Goal: Task Accomplishment & Management: Manage account settings

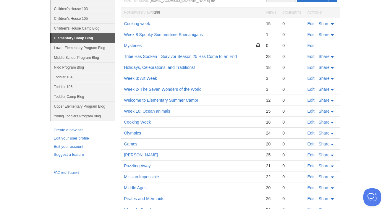
scroll to position [59, 0]
click at [69, 144] on link "Edit your account" at bounding box center [83, 147] width 58 height 6
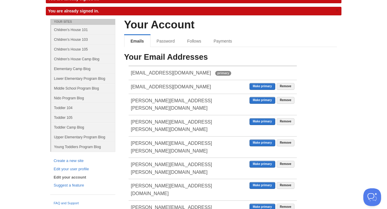
scroll to position [27, 0]
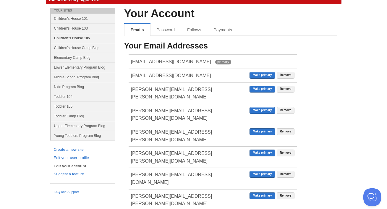
click at [86, 38] on link "Children's House 105" at bounding box center [83, 38] width 64 height 10
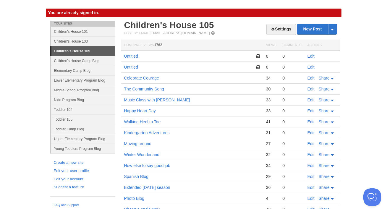
scroll to position [27, 0]
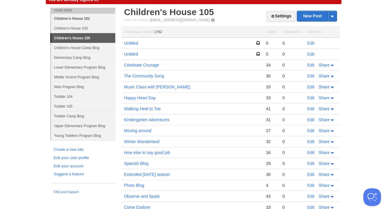
click at [79, 19] on link "Children's House 101" at bounding box center [83, 19] width 64 height 10
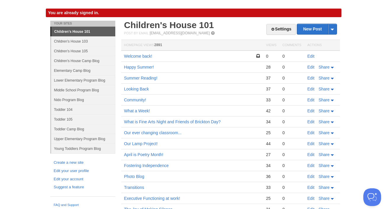
scroll to position [27, 0]
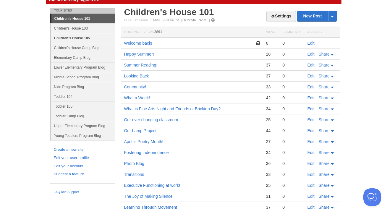
click at [78, 34] on link "Children's House 105" at bounding box center [83, 38] width 64 height 10
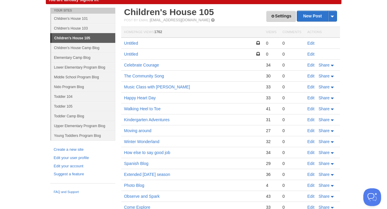
click at [291, 12] on link "Settings" at bounding box center [281, 16] width 29 height 11
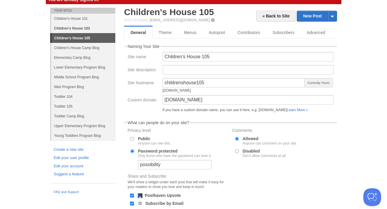
click at [73, 27] on link "Children's House 103" at bounding box center [83, 28] width 64 height 10
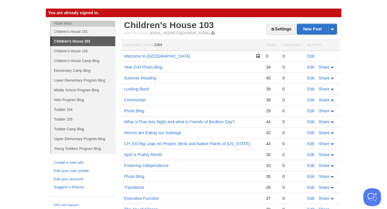
scroll to position [27, 0]
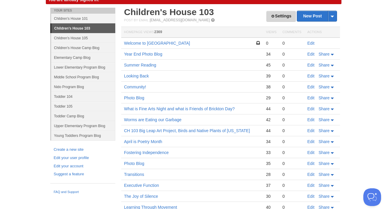
click at [277, 18] on link "Settings" at bounding box center [281, 16] width 29 height 11
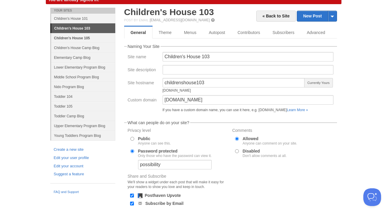
click at [84, 38] on link "Children's House 105" at bounding box center [83, 38] width 64 height 10
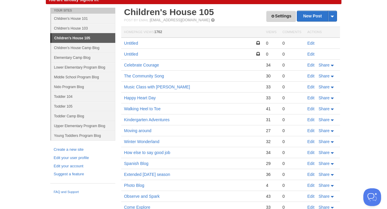
click at [286, 19] on link "Settings" at bounding box center [281, 16] width 29 height 11
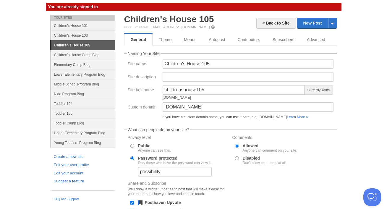
scroll to position [18, 0]
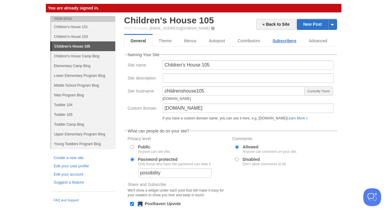
click at [273, 37] on link "Subscribers" at bounding box center [285, 41] width 36 height 12
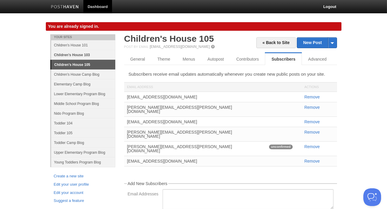
click at [76, 57] on link "Children's House 103" at bounding box center [83, 55] width 64 height 10
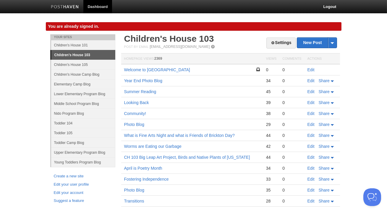
click at [189, 73] on td "Welcome to [GEOGRAPHIC_DATA]" at bounding box center [192, 69] width 142 height 11
click at [188, 69] on link "Welcome to [GEOGRAPHIC_DATA]" at bounding box center [157, 69] width 66 height 5
click at [78, 62] on link "Children's House 105" at bounding box center [83, 65] width 64 height 10
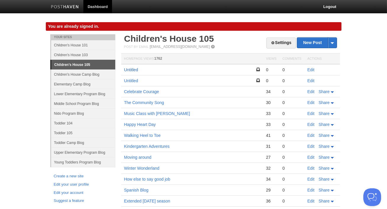
click at [131, 71] on link "Untitled" at bounding box center [131, 69] width 14 height 5
click at [310, 69] on link "Edit" at bounding box center [311, 69] width 7 height 5
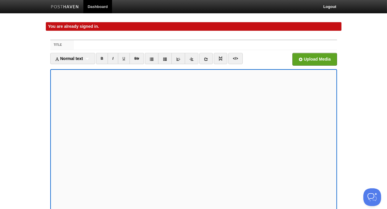
scroll to position [53, 0]
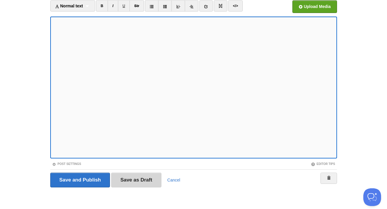
click at [134, 180] on input "Save as Draft" at bounding box center [136, 180] width 50 height 15
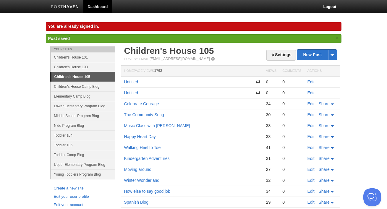
click at [127, 84] on td "Untitled" at bounding box center [192, 81] width 142 height 11
click at [128, 81] on link "Untitled" at bounding box center [131, 82] width 14 height 5
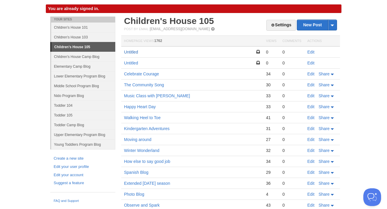
scroll to position [18, 0]
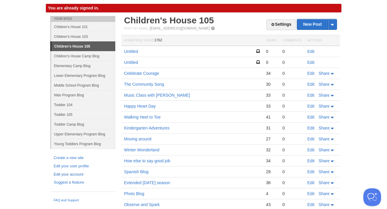
click at [76, 174] on link "Edit your account" at bounding box center [83, 175] width 58 height 6
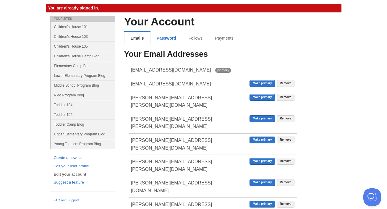
click at [173, 41] on link "Password" at bounding box center [167, 38] width 32 height 12
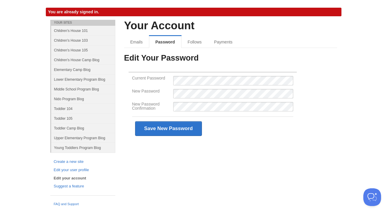
scroll to position [14, 0]
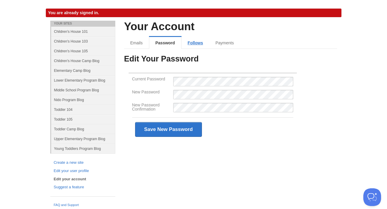
click at [193, 41] on link "Follows" at bounding box center [196, 43] width 28 height 12
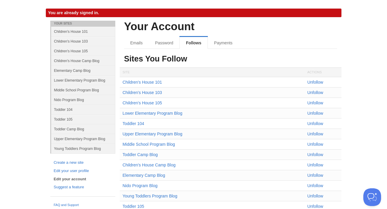
click at [117, 49] on div "Your Sites Children's House 101 Children's House 103 Children's House 105 Child…" at bounding box center [83, 115] width 74 height 189
click at [85, 43] on link "Children's House 103" at bounding box center [83, 41] width 64 height 10
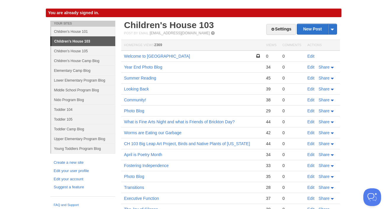
click at [215, 33] on span at bounding box center [213, 33] width 4 height 4
click at [77, 50] on link "Children's House 105" at bounding box center [83, 51] width 64 height 10
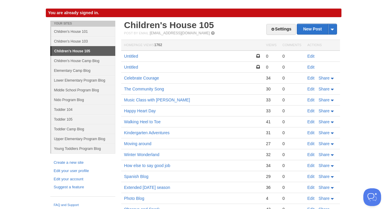
click at [143, 86] on td "The Community Song" at bounding box center [192, 89] width 142 height 11
click at [143, 90] on link "The Community Song" at bounding box center [144, 89] width 40 height 5
click at [85, 54] on link "Children's House 105" at bounding box center [83, 50] width 64 height 9
click at [80, 43] on link "Children's House 103" at bounding box center [83, 41] width 64 height 10
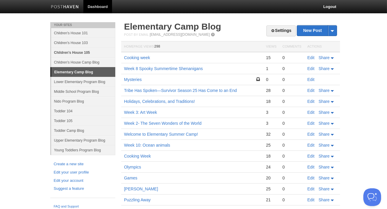
click at [79, 53] on link "Children's House 105" at bounding box center [83, 53] width 64 height 10
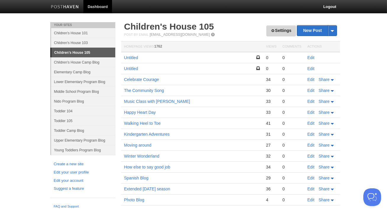
click at [287, 33] on link "Settings" at bounding box center [281, 30] width 29 height 11
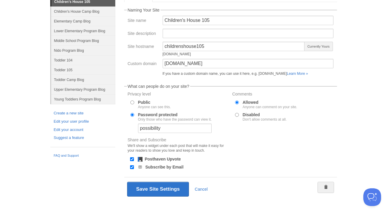
scroll to position [60, 0]
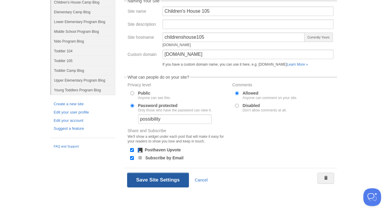
click at [162, 183] on button "Save Site Settings" at bounding box center [158, 180] width 62 height 15
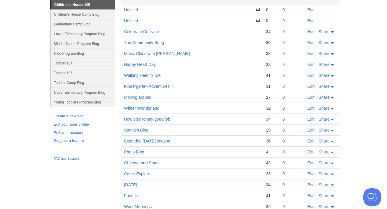
scroll to position [22, 0]
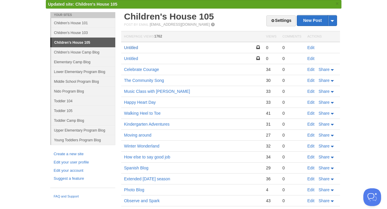
click at [127, 48] on link "Untitled" at bounding box center [131, 47] width 14 height 5
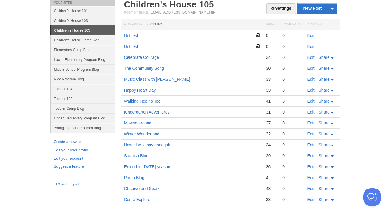
click at [58, 142] on link "Create a new site" at bounding box center [83, 142] width 58 height 6
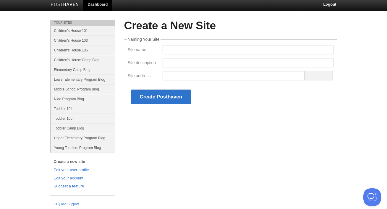
scroll to position [2, 0]
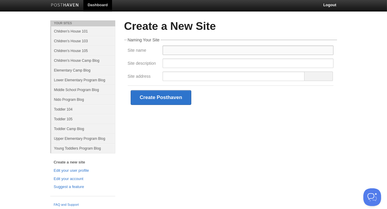
click at [205, 46] on input "Site name" at bounding box center [248, 50] width 171 height 9
type input "Children's House 105"
click at [210, 63] on input "Site description" at bounding box center [248, 63] width 171 height 9
click at [170, 77] on input "Site address" at bounding box center [234, 76] width 143 height 9
click at [88, 53] on link "Children's House 105" at bounding box center [83, 51] width 64 height 10
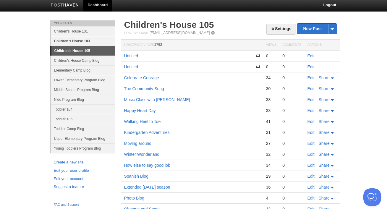
click at [85, 44] on link "Children's House 103" at bounding box center [83, 41] width 64 height 10
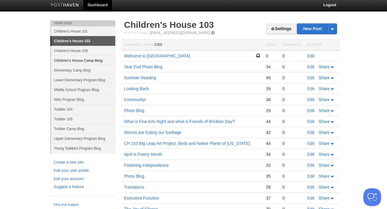
click at [67, 56] on link "Children's House Camp Blog" at bounding box center [83, 61] width 64 height 10
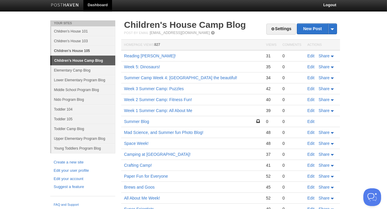
click at [69, 50] on link "Children's House 105" at bounding box center [83, 51] width 64 height 10
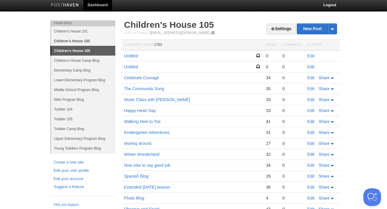
click at [66, 43] on link "Children's House 103" at bounding box center [83, 41] width 64 height 10
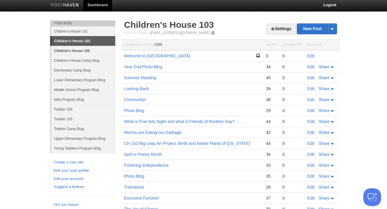
click at [68, 54] on link "Children's House 105" at bounding box center [83, 51] width 64 height 10
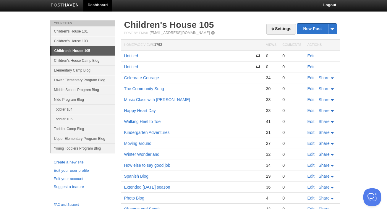
click at [215, 34] on span at bounding box center [213, 33] width 4 height 4
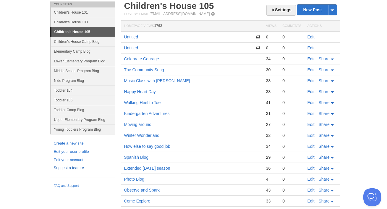
scroll to position [49, 0]
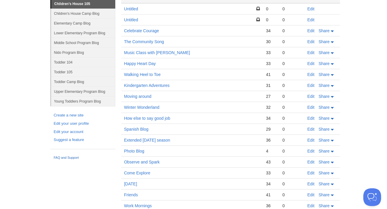
click at [67, 156] on link "FAQ and Support" at bounding box center [83, 157] width 58 height 5
click at [77, 123] on link "Edit your user profile" at bounding box center [83, 124] width 58 height 6
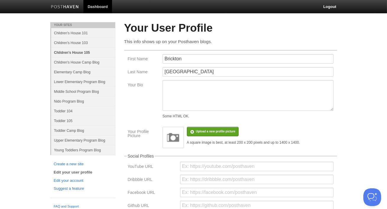
click at [71, 53] on link "Children's House 105" at bounding box center [83, 53] width 64 height 10
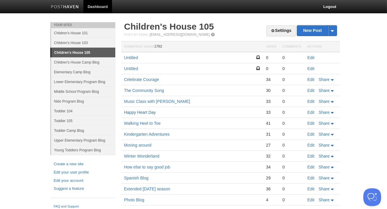
click at [133, 110] on link "Happy Heart Day" at bounding box center [140, 112] width 32 height 5
click at [85, 42] on link "Children's House 103" at bounding box center [83, 43] width 64 height 10
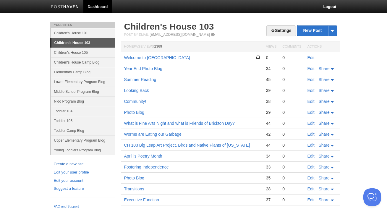
click at [70, 164] on link "Create a new site" at bounding box center [83, 164] width 58 height 6
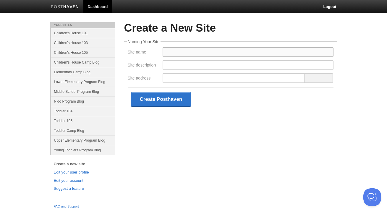
click at [181, 49] on input "Site name" at bounding box center [248, 51] width 171 height 9
type input "Children's House 105"
click at [196, 74] on input "Site address" at bounding box center [234, 77] width 143 height 9
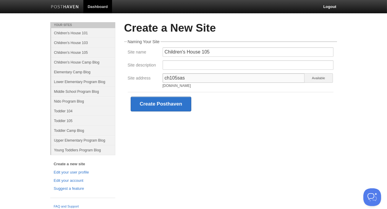
type input "ch105sas"
click at [203, 83] on div "ch105sas [DOMAIN_NAME]" at bounding box center [234, 81] width 143 height 17
click at [201, 85] on div "[DOMAIN_NAME]" at bounding box center [234, 86] width 143 height 4
drag, startPoint x: 201, startPoint y: 80, endPoint x: 147, endPoint y: 75, distance: 53.8
click at [147, 75] on div "Site address ch105sas [DOMAIN_NAME] Available" at bounding box center [231, 81] width 210 height 17
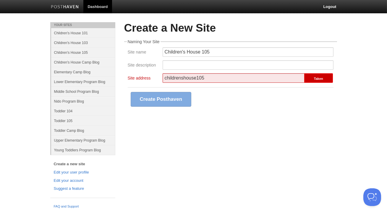
click at [265, 76] on input "childrenshouse105" at bounding box center [234, 77] width 143 height 9
click at [327, 83] on div "childrenshouse105 Taken" at bounding box center [248, 79] width 171 height 12
drag, startPoint x: 183, startPoint y: 78, endPoint x: 135, endPoint y: 78, distance: 47.9
click at [135, 78] on div "Site address childrenshouse105 Taken" at bounding box center [231, 79] width 210 height 12
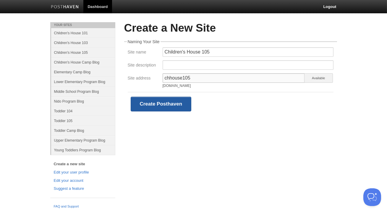
type input "chhouse105"
click at [175, 103] on button "Create Posthaven" at bounding box center [161, 104] width 61 height 15
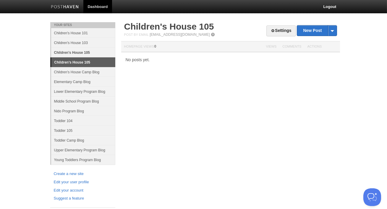
click at [76, 56] on link "Children's House 105" at bounding box center [83, 53] width 64 height 10
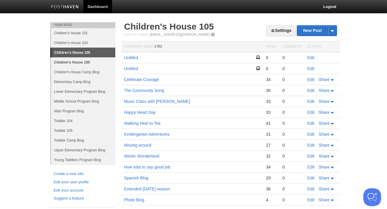
click at [74, 64] on link "Children's House 105" at bounding box center [83, 62] width 64 height 10
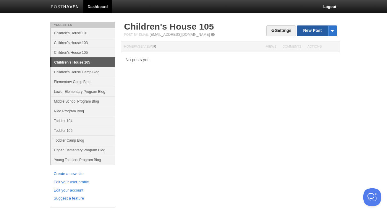
click at [309, 31] on link "New Post" at bounding box center [316, 30] width 39 height 10
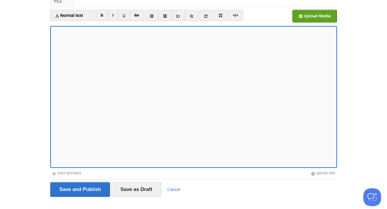
scroll to position [41, 0]
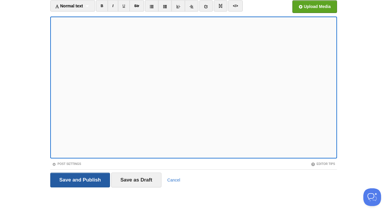
click at [79, 185] on input "Save and Publish" at bounding box center [80, 180] width 60 height 15
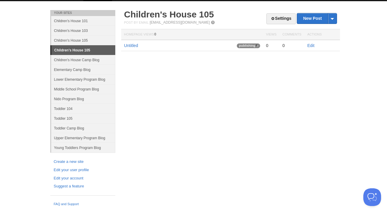
scroll to position [12, 0]
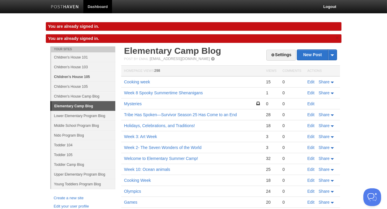
click at [74, 78] on link "Children's House 105" at bounding box center [83, 77] width 64 height 10
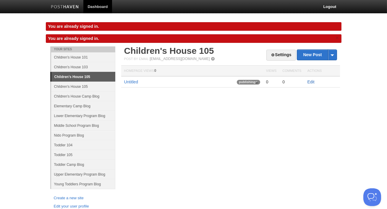
click at [309, 81] on link "Edit" at bounding box center [311, 82] width 7 height 5
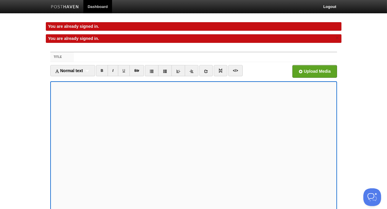
scroll to position [65, 0]
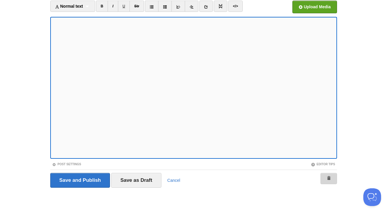
click at [332, 177] on link at bounding box center [329, 178] width 17 height 11
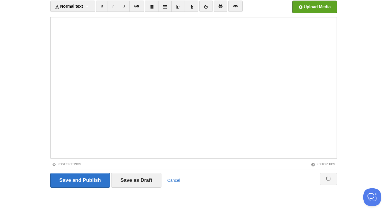
scroll to position [34, 0]
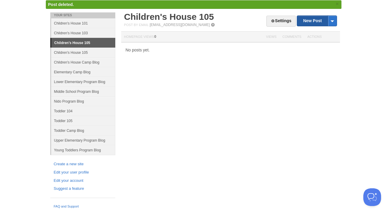
click at [312, 21] on link "New Post" at bounding box center [316, 21] width 39 height 10
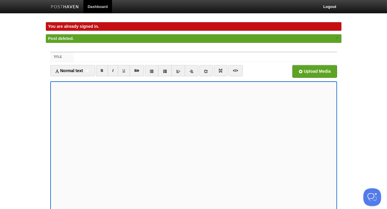
scroll to position [65, 0]
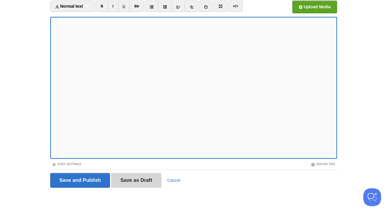
click at [146, 183] on input "Save as Draft" at bounding box center [136, 180] width 50 height 15
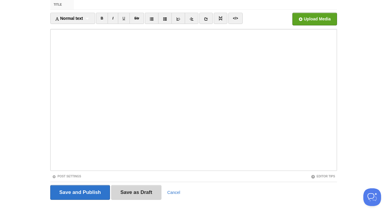
scroll to position [46, 0]
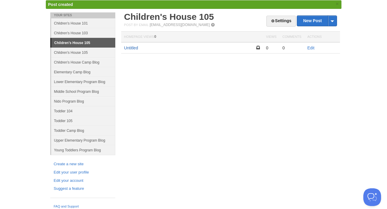
click at [128, 49] on link "Untitled" at bounding box center [131, 48] width 14 height 5
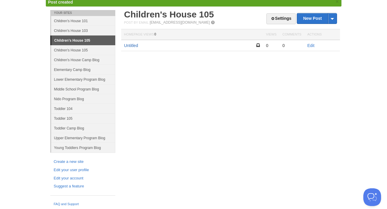
scroll to position [34, 0]
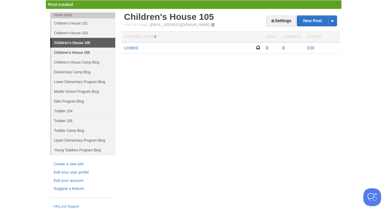
click at [73, 53] on link "Children's House 105" at bounding box center [83, 53] width 64 height 10
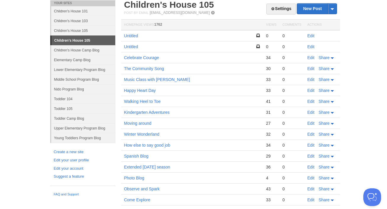
click at [142, 44] on td "Untitled" at bounding box center [192, 46] width 142 height 11
click at [137, 38] on td "Untitled" at bounding box center [192, 35] width 142 height 11
click at [136, 35] on link "Untitled" at bounding box center [131, 35] width 14 height 5
click at [139, 35] on td "Untitled" at bounding box center [192, 35] width 142 height 11
click at [135, 35] on link "Untitled" at bounding box center [131, 35] width 14 height 5
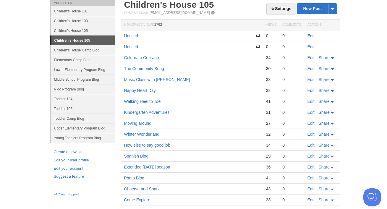
click at [313, 34] on link "Edit" at bounding box center [311, 35] width 7 height 5
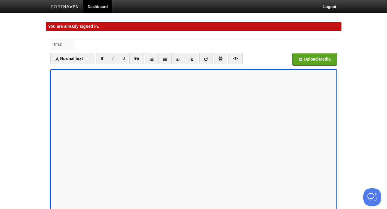
scroll to position [53, 0]
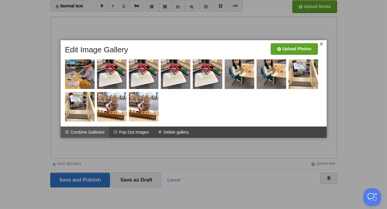
click at [91, 133] on li "Combine Galleries" at bounding box center [85, 132] width 49 height 11
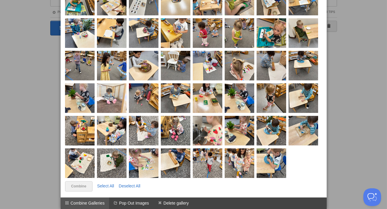
scroll to position [237, 0]
click at [102, 186] on link "Select All" at bounding box center [105, 186] width 17 height 5
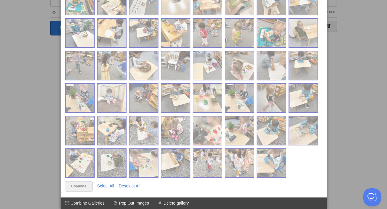
click at [375, 70] on div at bounding box center [193, 104] width 387 height 209
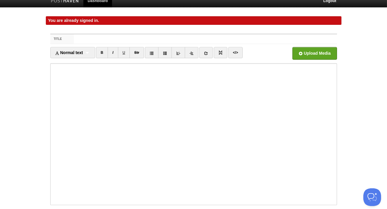
scroll to position [0, 0]
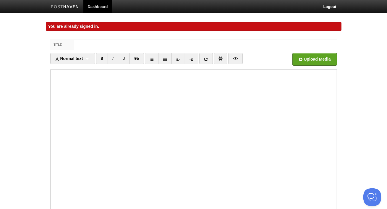
scroll to position [34, 0]
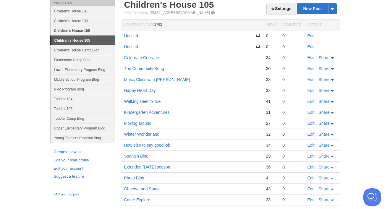
click at [93, 28] on link "Children's House 105" at bounding box center [83, 31] width 64 height 10
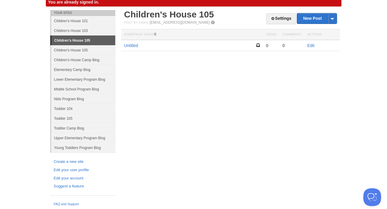
scroll to position [24, 0]
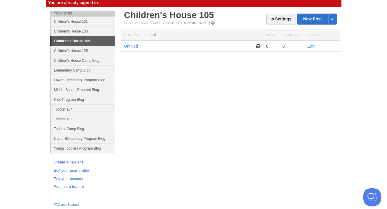
click at [307, 46] on td "Edit" at bounding box center [323, 46] width 36 height 11
click at [311, 46] on link "Edit" at bounding box center [311, 46] width 7 height 5
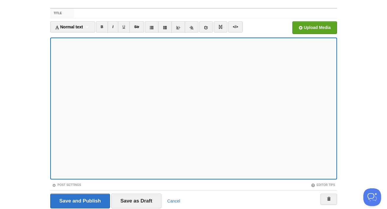
scroll to position [36, 0]
